Goal: Information Seeking & Learning: Learn about a topic

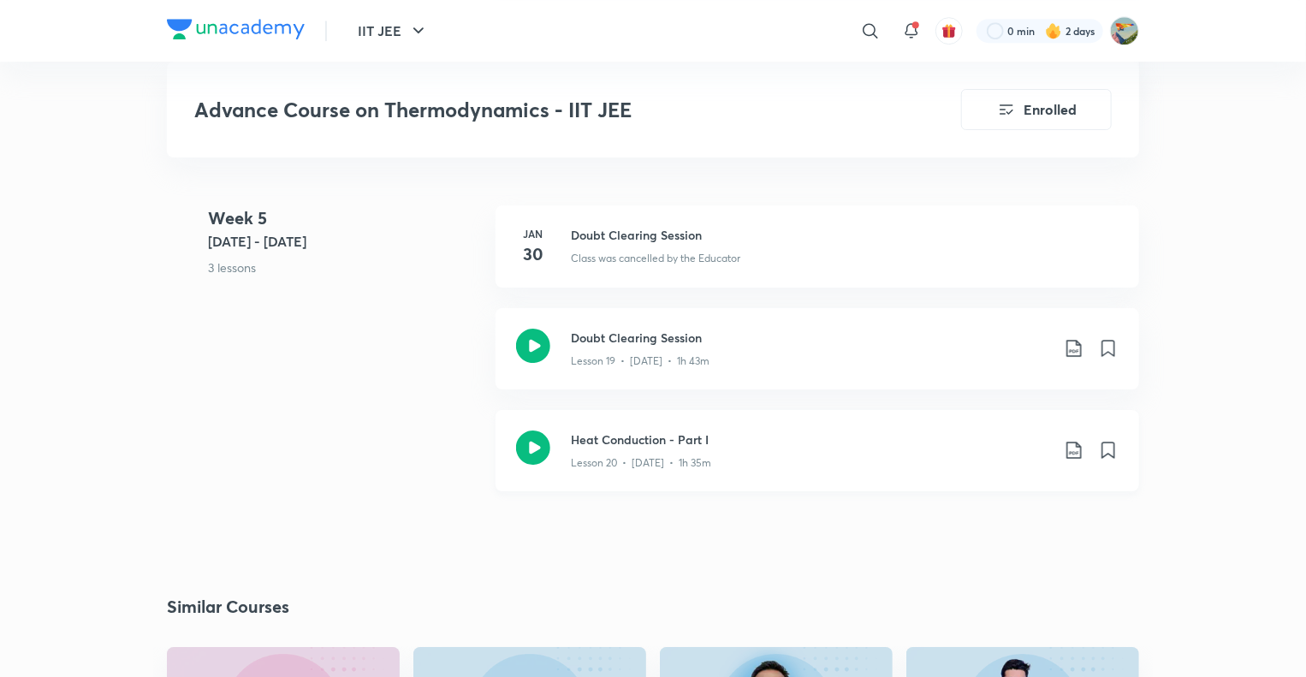
scroll to position [2677, 0]
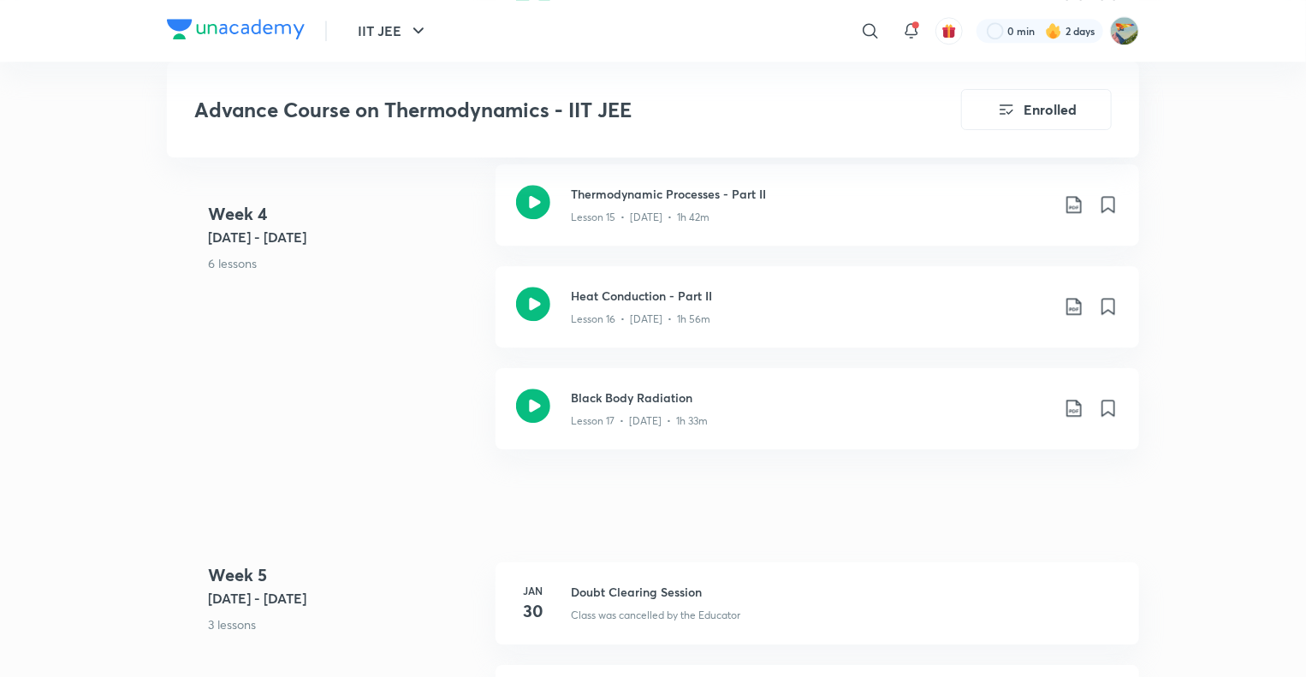
scroll to position [2420, 0]
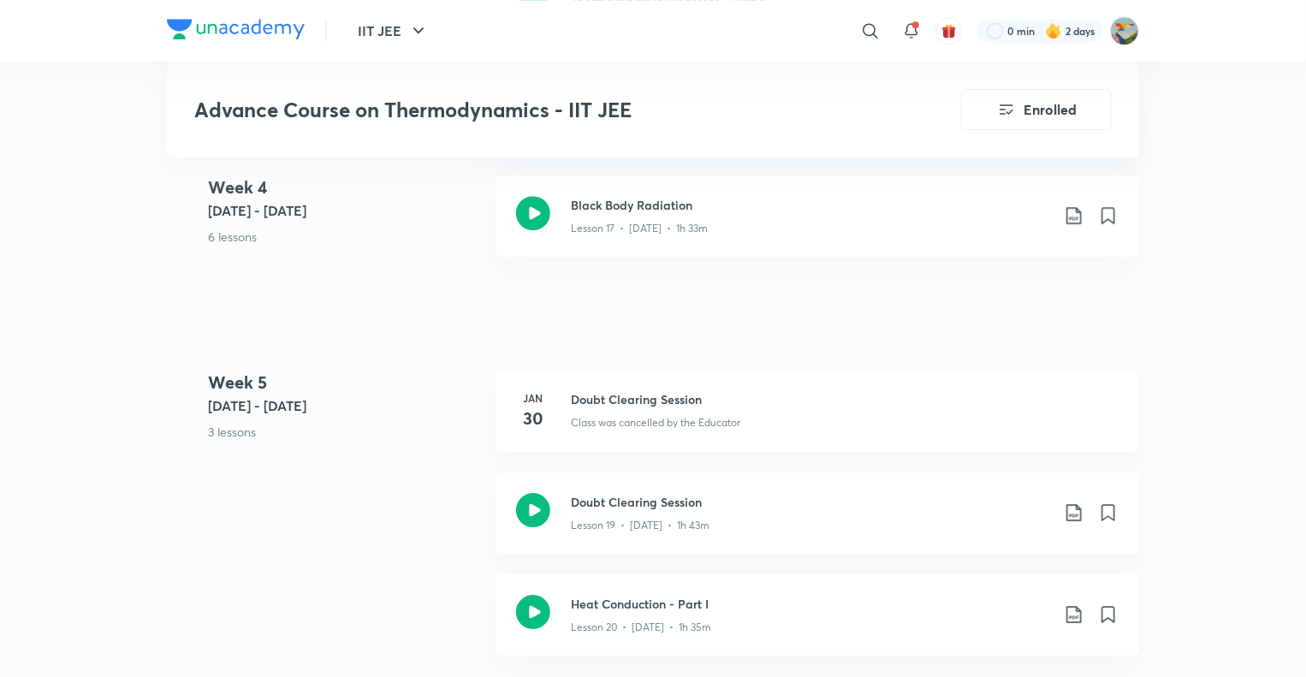
scroll to position [2415, 0]
